Goal: Information Seeking & Learning: Learn about a topic

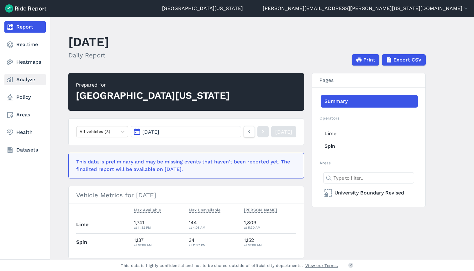
click at [22, 79] on link "Analyze" at bounding box center [24, 79] width 41 height 11
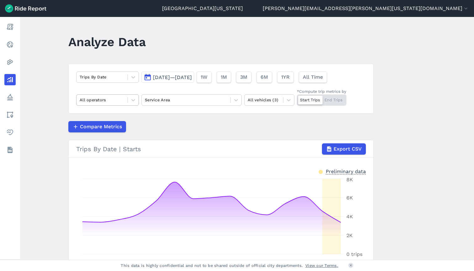
click at [117, 103] on div at bounding box center [102, 99] width 45 height 7
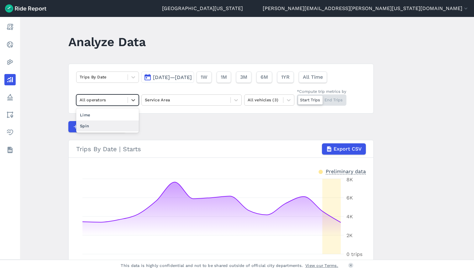
click at [117, 124] on div "Spin" at bounding box center [107, 125] width 63 height 11
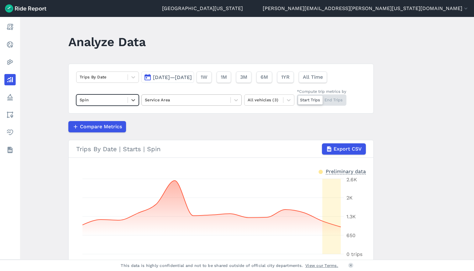
click at [167, 104] on div "Service Area" at bounding box center [186, 100] width 89 height 10
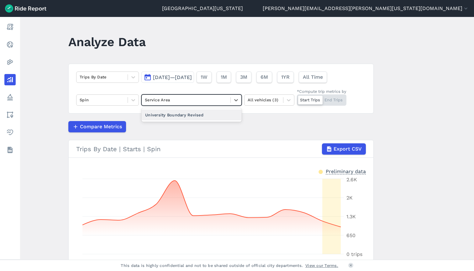
click at [168, 117] on div "University Boundary Revised" at bounding box center [191, 114] width 100 height 11
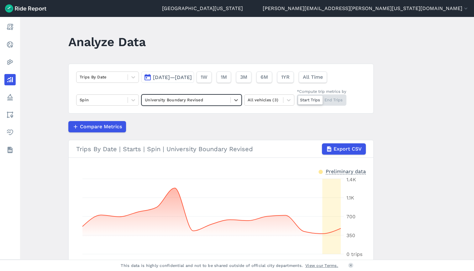
click at [147, 80] on button "[DATE]—[DATE]" at bounding box center [167, 76] width 53 height 11
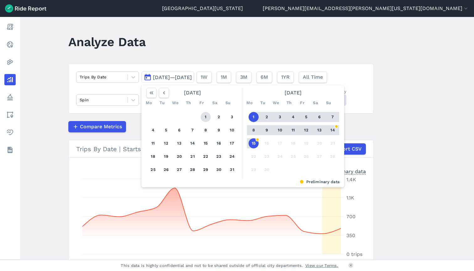
click at [209, 117] on button "1" at bounding box center [206, 117] width 10 height 10
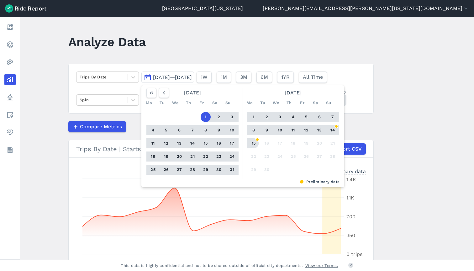
click at [253, 145] on button "15" at bounding box center [253, 143] width 10 height 10
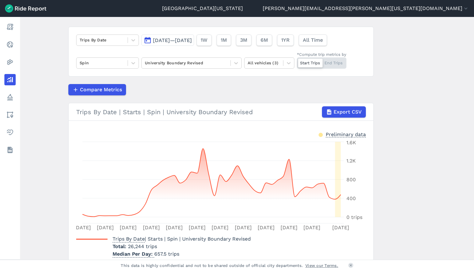
scroll to position [24, 0]
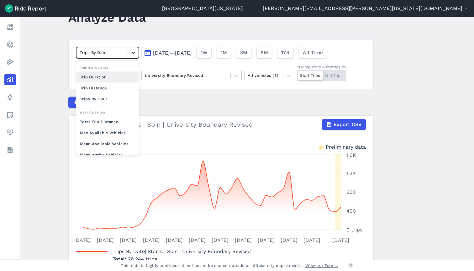
click at [128, 50] on div at bounding box center [133, 52] width 11 height 11
click at [124, 121] on div "Total Trip Distance" at bounding box center [107, 121] width 63 height 11
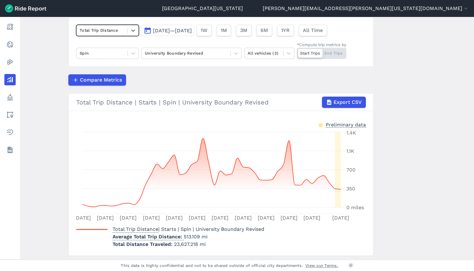
scroll to position [45, 0]
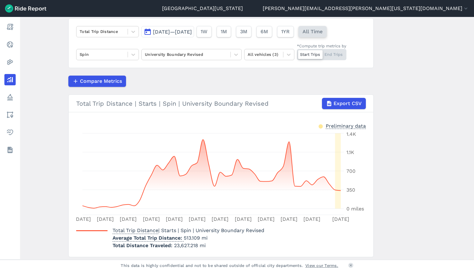
click at [322, 32] on span "All Time" at bounding box center [312, 32] width 20 height 8
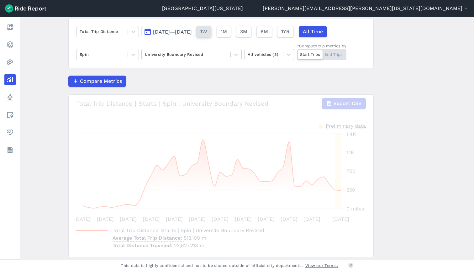
click at [211, 34] on button "1W" at bounding box center [203, 31] width 15 height 11
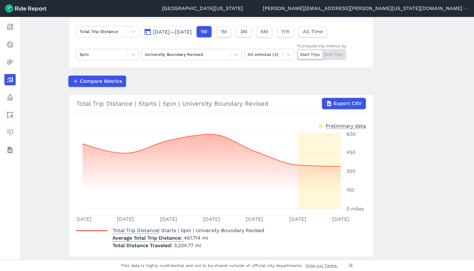
click at [201, 39] on div "Total Trip Distance [DATE]—[DATE] 1W 1M 3M 6M 1YR All Time Spin University Boun…" at bounding box center [220, 43] width 305 height 50
click at [192, 33] on span "[DATE]—[DATE]" at bounding box center [172, 32] width 39 height 6
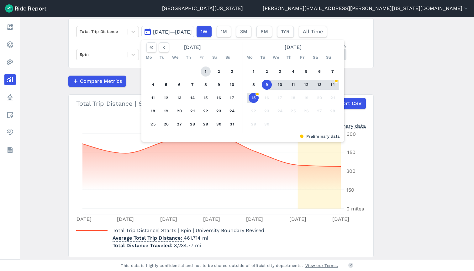
click at [202, 73] on button "1" at bounding box center [206, 71] width 10 height 10
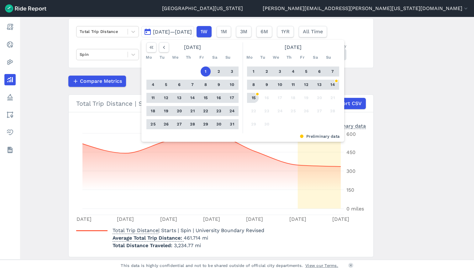
click at [249, 97] on button "15" at bounding box center [253, 98] width 10 height 10
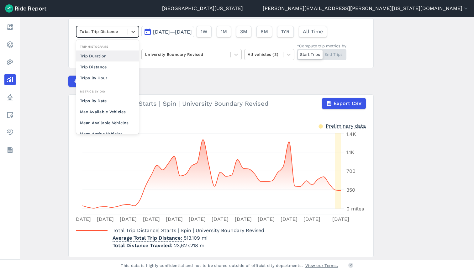
click at [99, 36] on div "Total Trip Distance" at bounding box center [101, 32] width 51 height 10
click at [105, 68] on div "Trip Distance" at bounding box center [107, 66] width 63 height 11
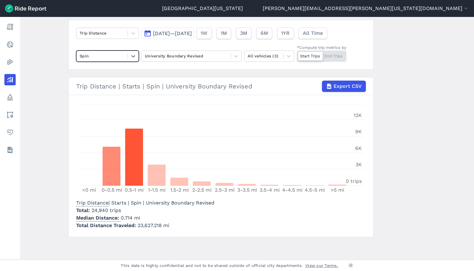
scroll to position [27, 0]
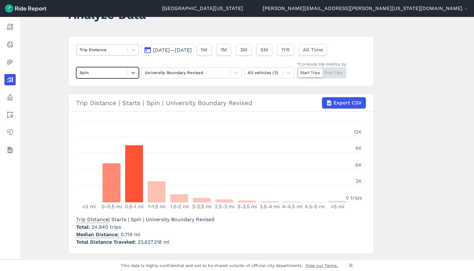
click at [117, 49] on div at bounding box center [102, 49] width 45 height 7
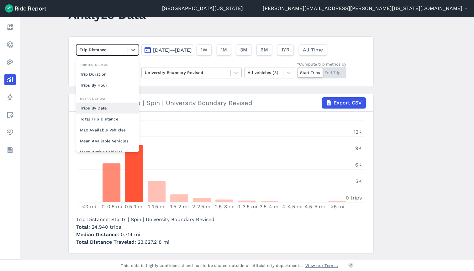
click at [119, 107] on div "Trips By Date" at bounding box center [107, 107] width 63 height 11
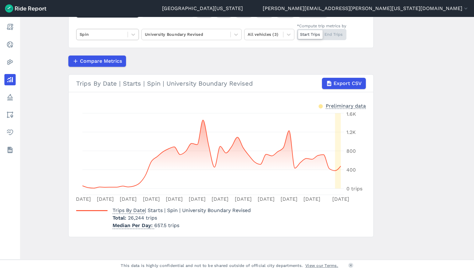
scroll to position [41, 0]
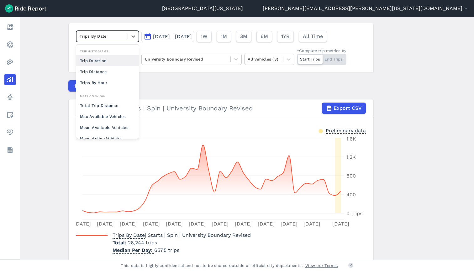
click at [114, 39] on div at bounding box center [102, 36] width 45 height 7
click at [117, 103] on div "Total Trip Distance" at bounding box center [107, 105] width 63 height 11
